Goal: Task Accomplishment & Management: Manage account settings

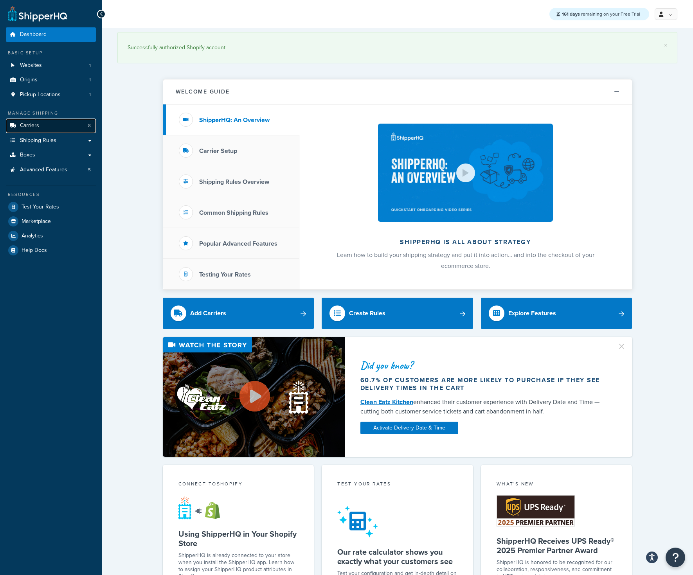
click at [51, 126] on link "Carriers 8" at bounding box center [51, 126] width 90 height 14
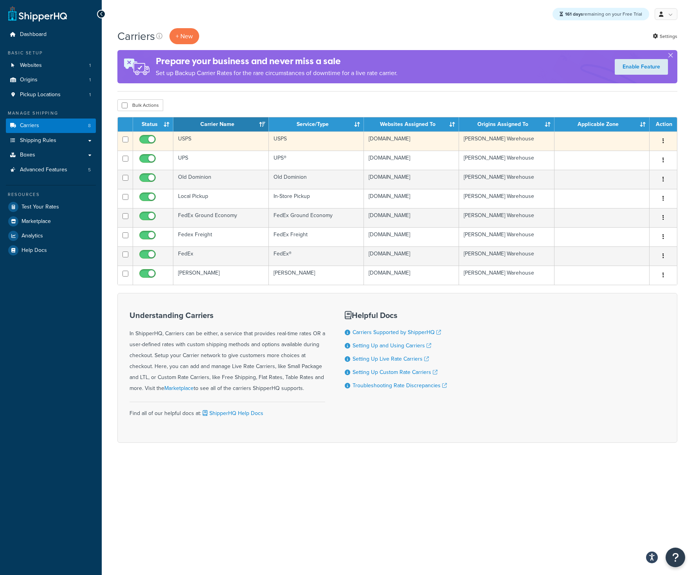
click at [665, 142] on button "button" at bounding box center [663, 141] width 11 height 13
click at [634, 155] on link "Edit" at bounding box center [632, 157] width 62 height 16
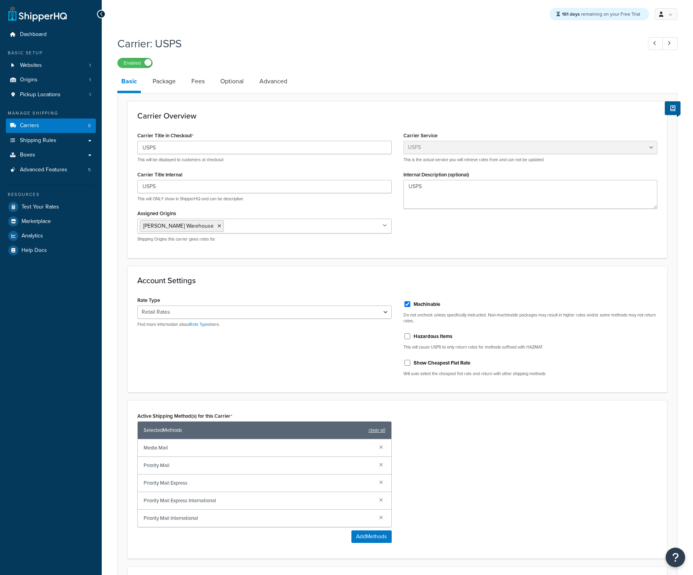
select select "usps"
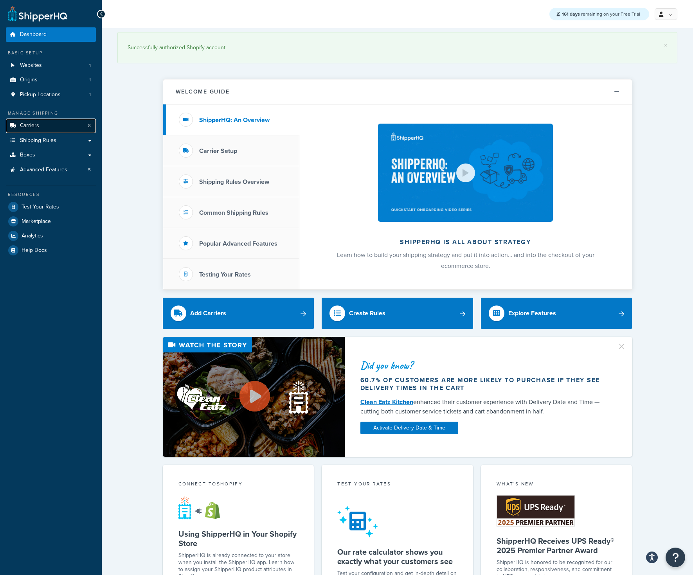
click at [41, 126] on link "Carriers 8" at bounding box center [51, 126] width 90 height 14
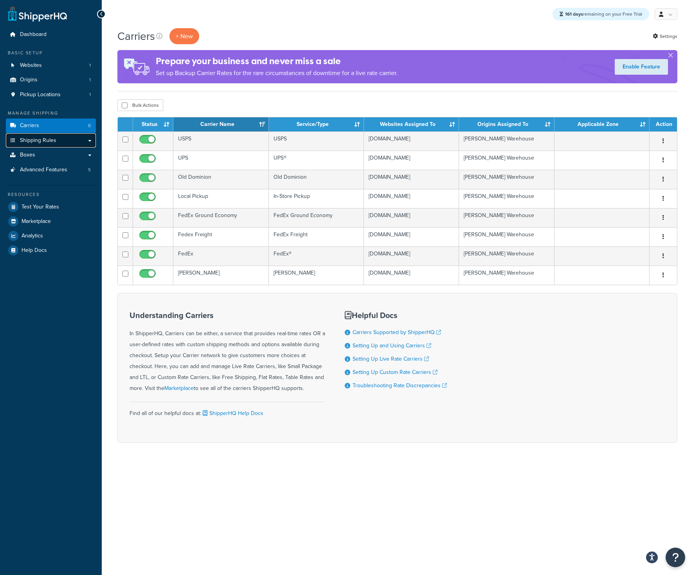
click at [65, 139] on link "Shipping Rules" at bounding box center [51, 140] width 90 height 14
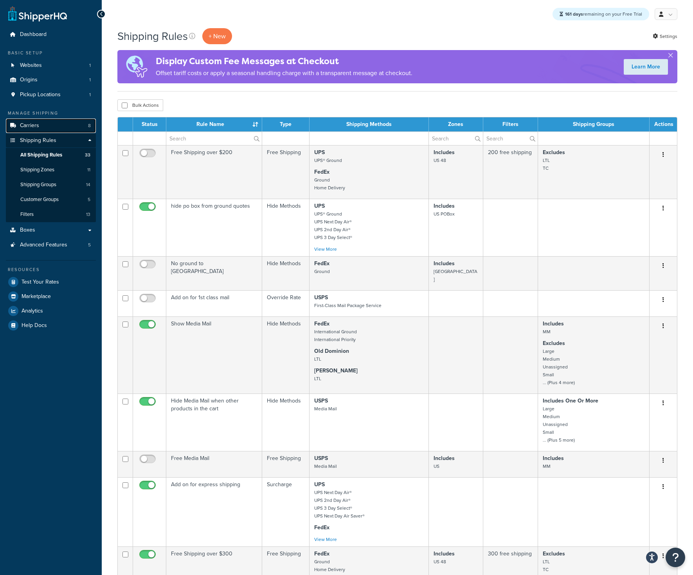
click at [50, 124] on link "Carriers 8" at bounding box center [51, 126] width 90 height 14
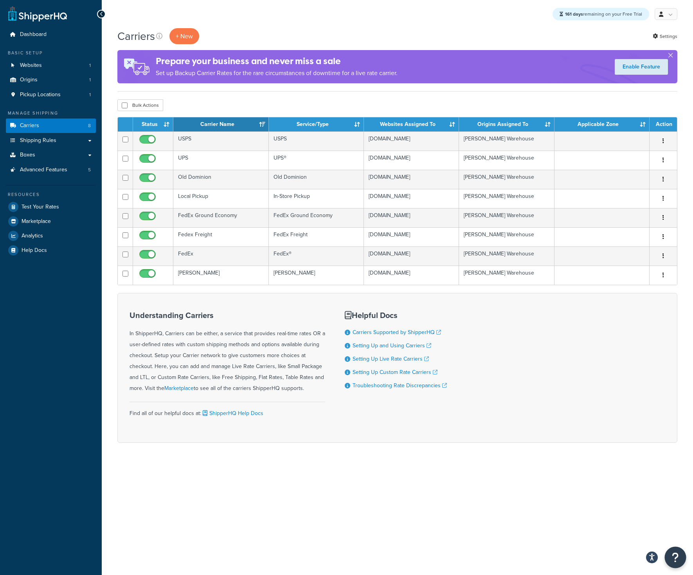
click at [678, 563] on button "Open Resource Center" at bounding box center [676, 558] width 22 height 22
